Goal: Information Seeking & Learning: Learn about a topic

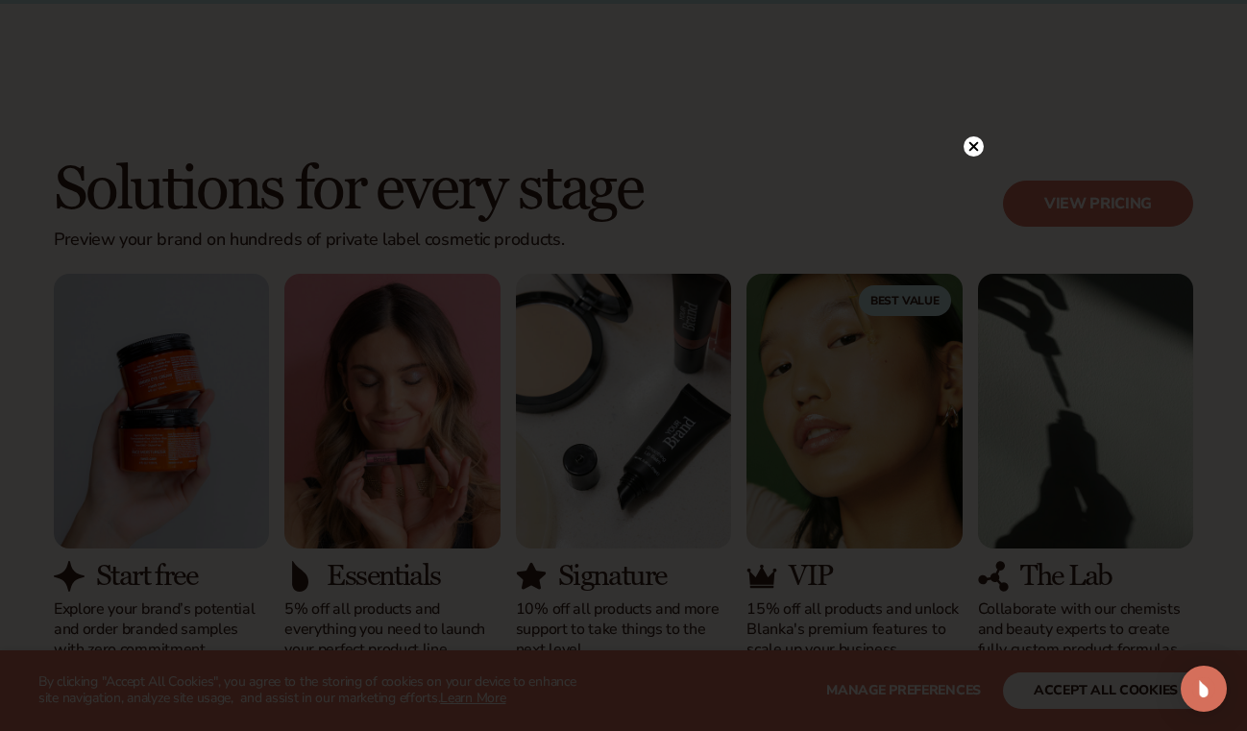
scroll to position [1577, 0]
click at [986, 140] on div at bounding box center [623, 365] width 1247 height 731
click at [977, 147] on circle at bounding box center [973, 146] width 20 height 20
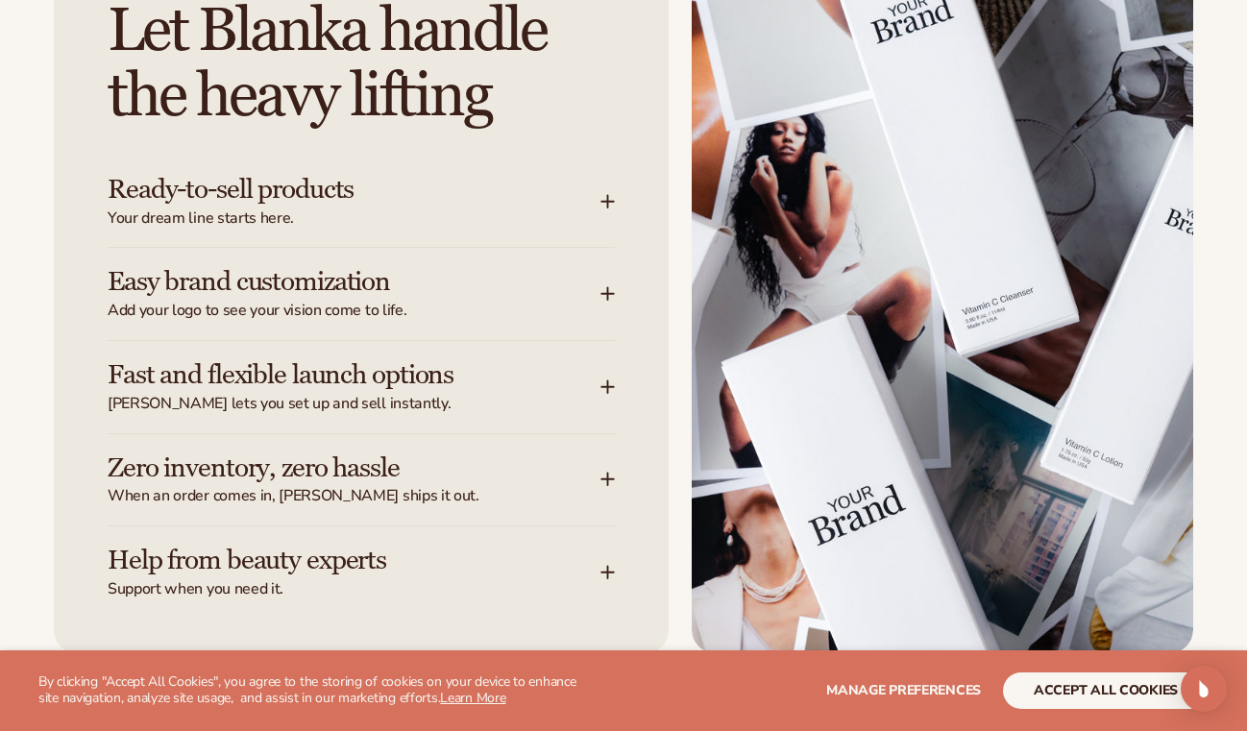
scroll to position [2409, 0]
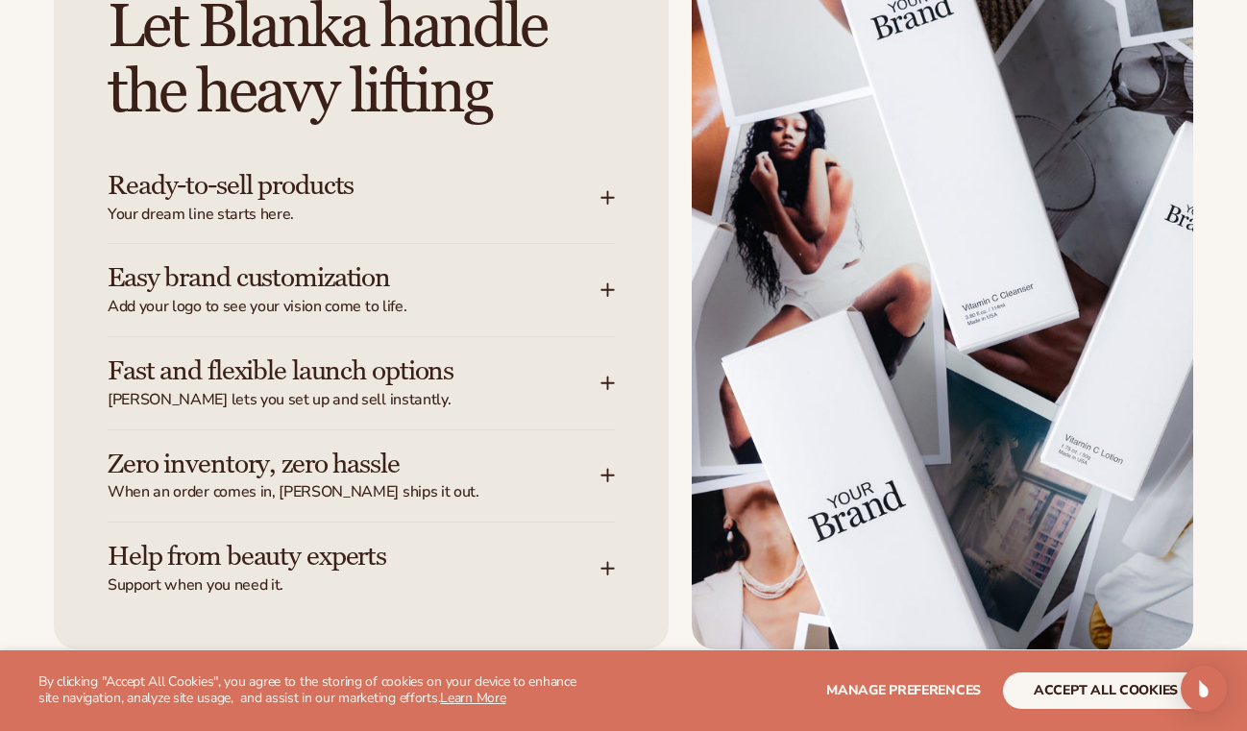
click at [601, 382] on icon at bounding box center [607, 382] width 15 height 15
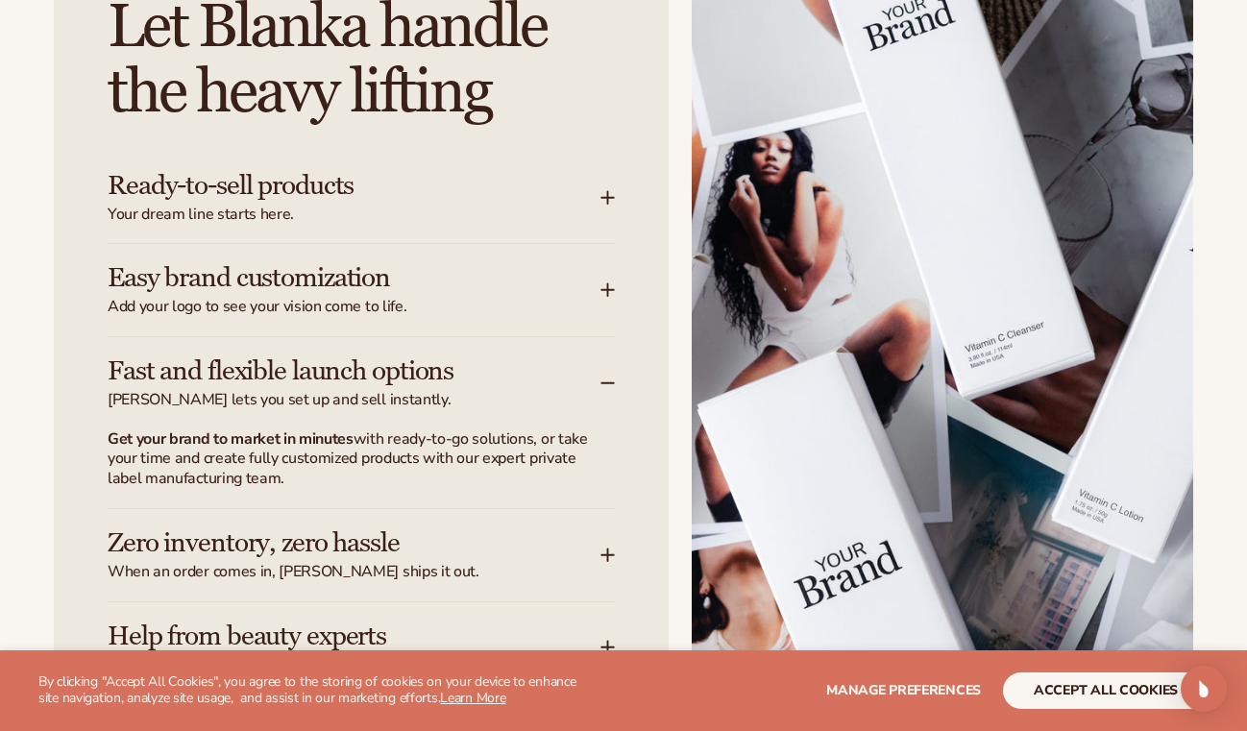
click at [609, 295] on icon at bounding box center [607, 289] width 15 height 15
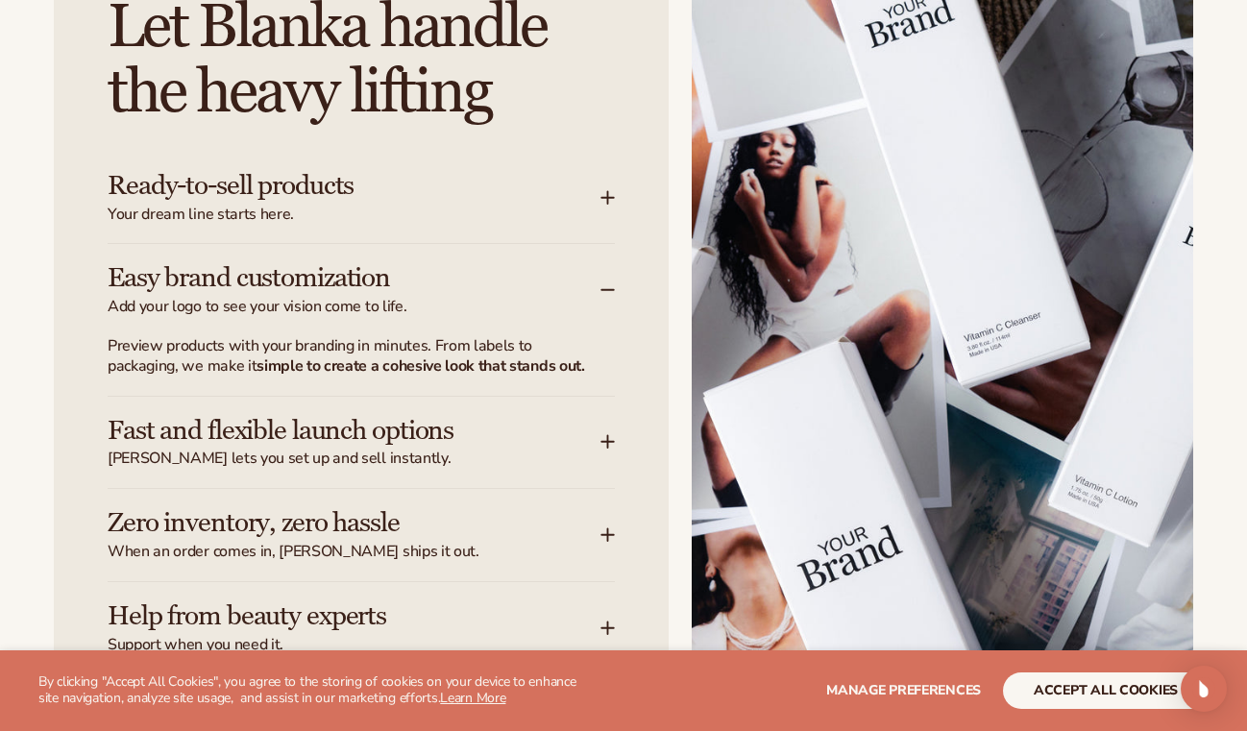
click at [605, 208] on div "Ready-to-sell products Your dream line starts here." at bounding box center [361, 198] width 507 height 92
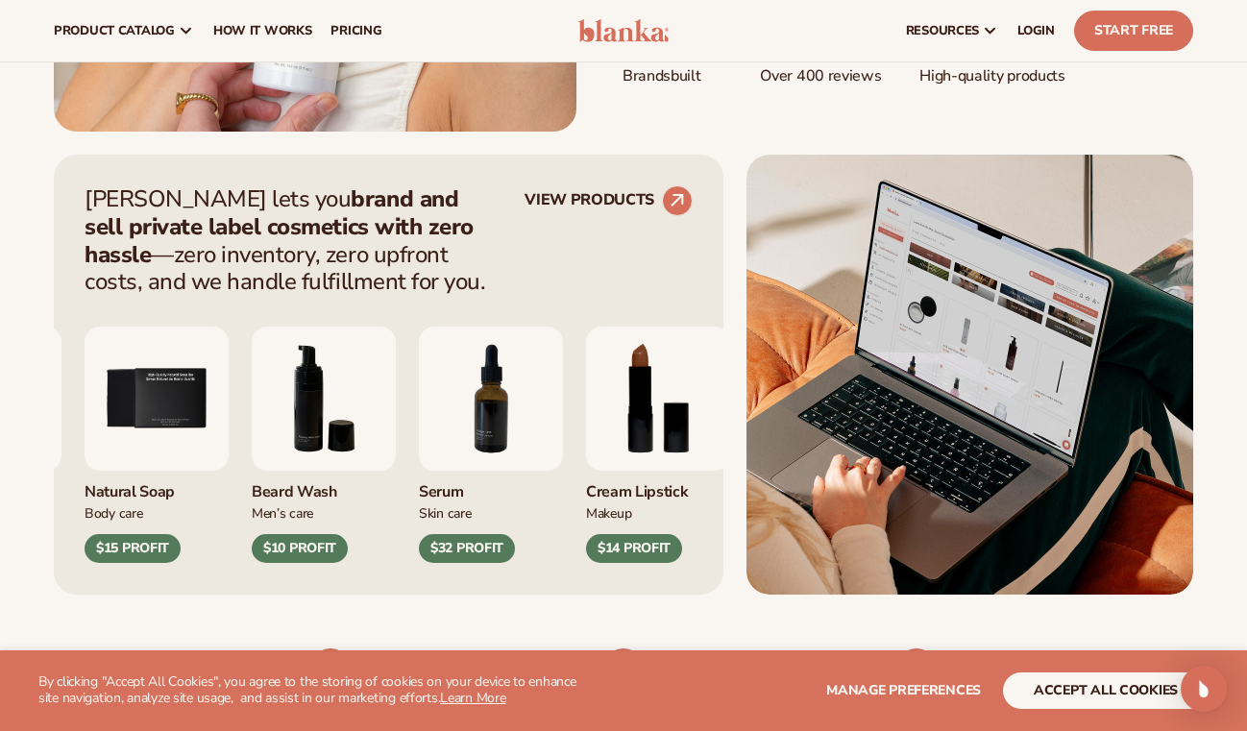
scroll to position [0, 0]
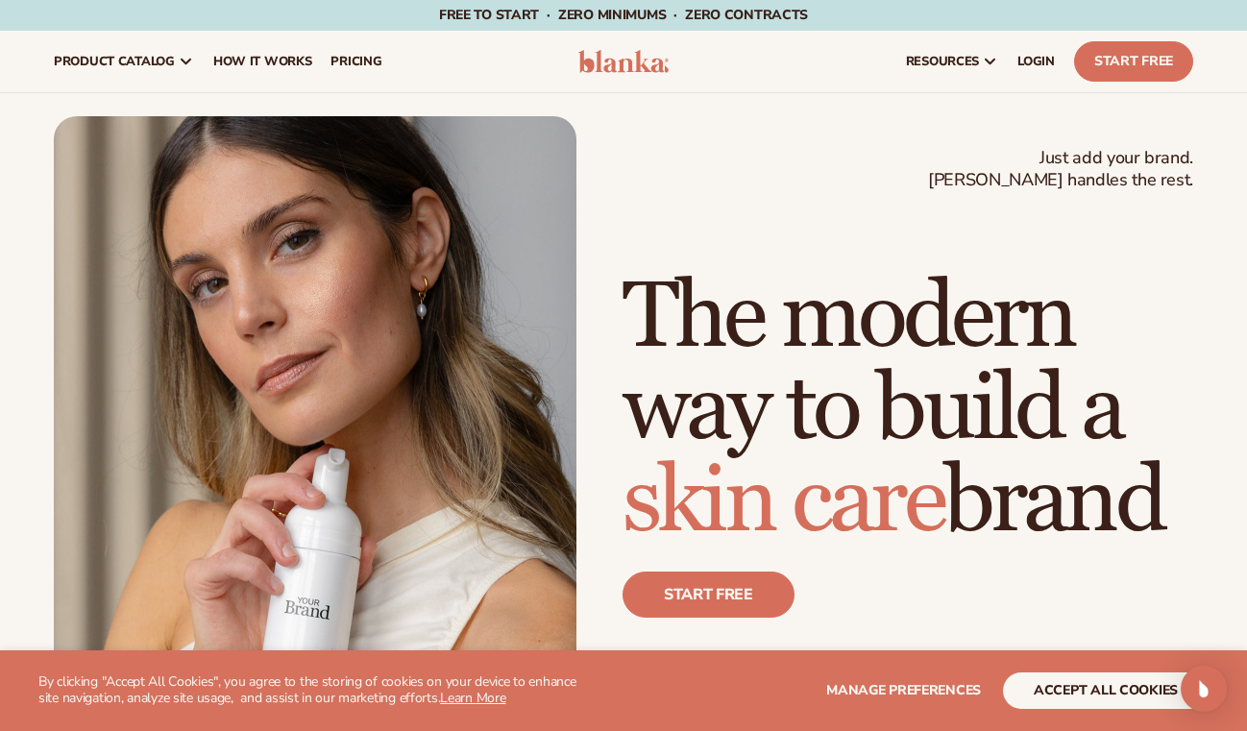
click at [740, 169] on div "Just add your brand. Blanka handles the rest. beauty,skin care,wellness,makeup …" at bounding box center [623, 445] width 1139 height 659
